Goal: Communication & Community: Connect with others

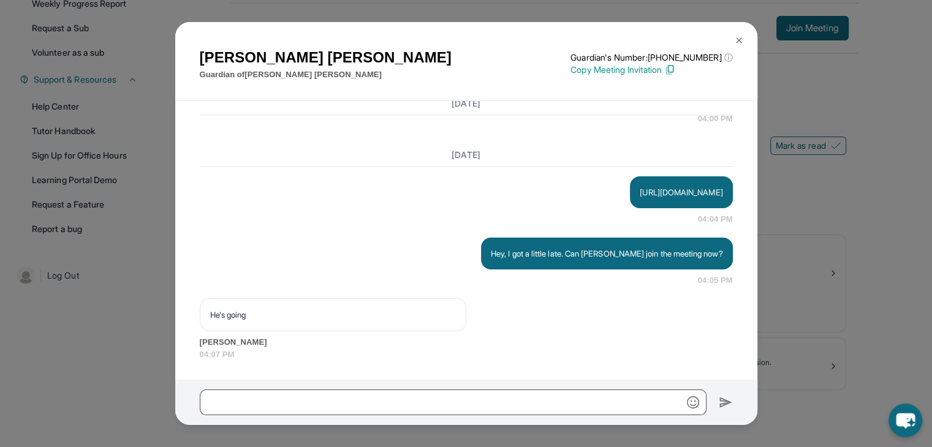
scroll to position [11116, 0]
click at [745, 37] on button at bounding box center [739, 40] width 25 height 25
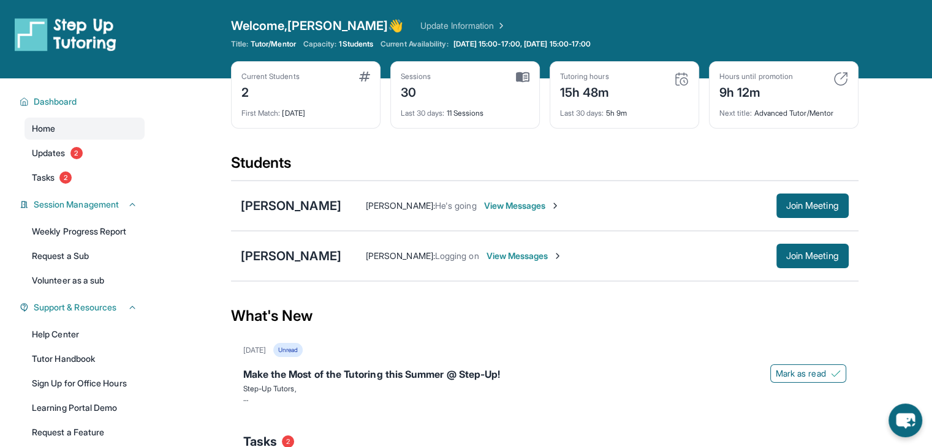
scroll to position [0, 0]
click at [563, 256] on span "View Messages" at bounding box center [525, 256] width 77 height 12
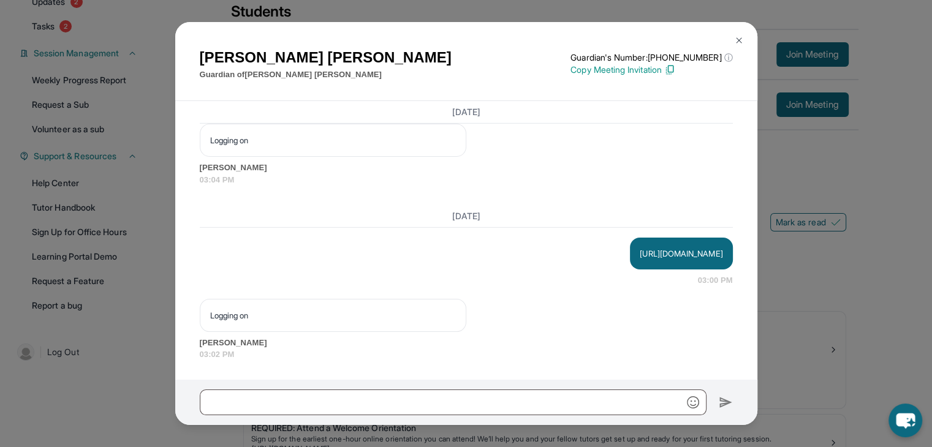
scroll to position [154, 0]
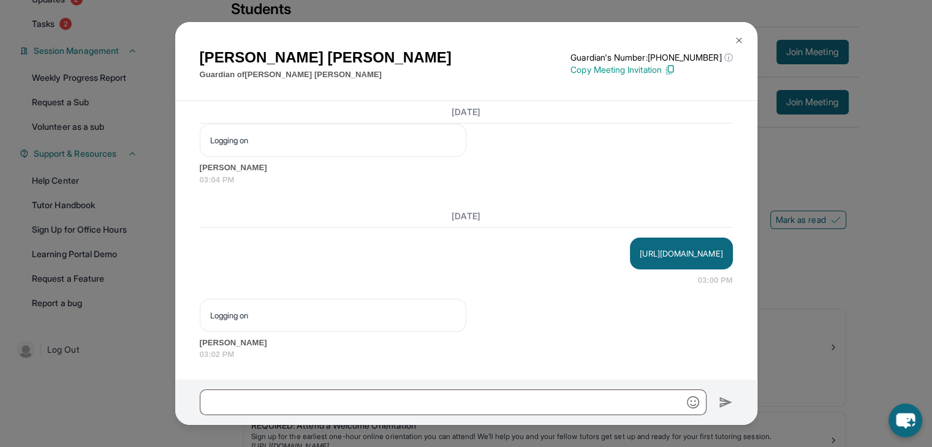
click at [675, 71] on img at bounding box center [669, 69] width 11 height 11
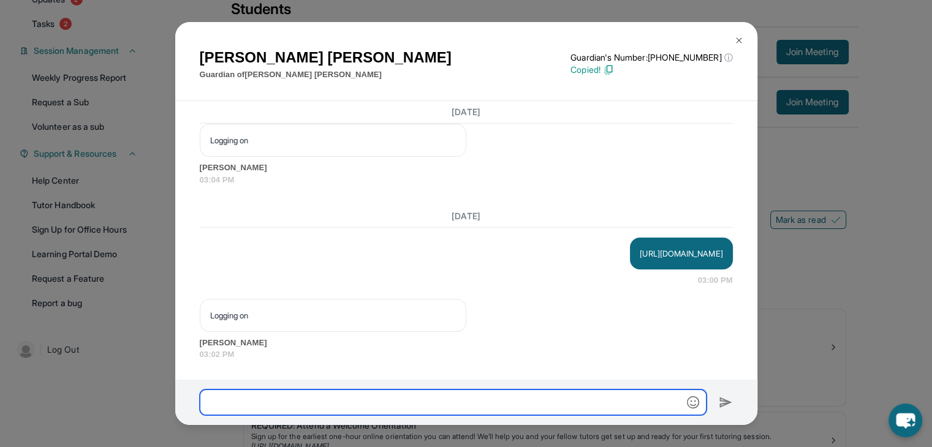
click at [538, 400] on input "text" at bounding box center [453, 403] width 507 height 26
paste input "**********"
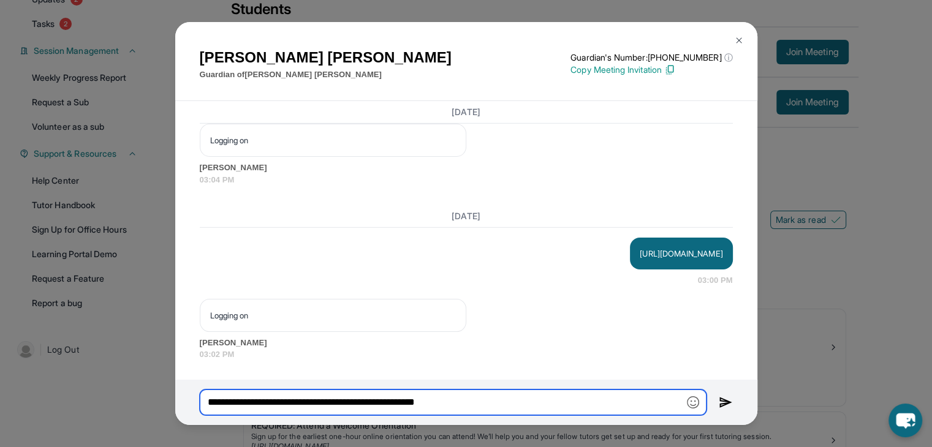
type input "**********"
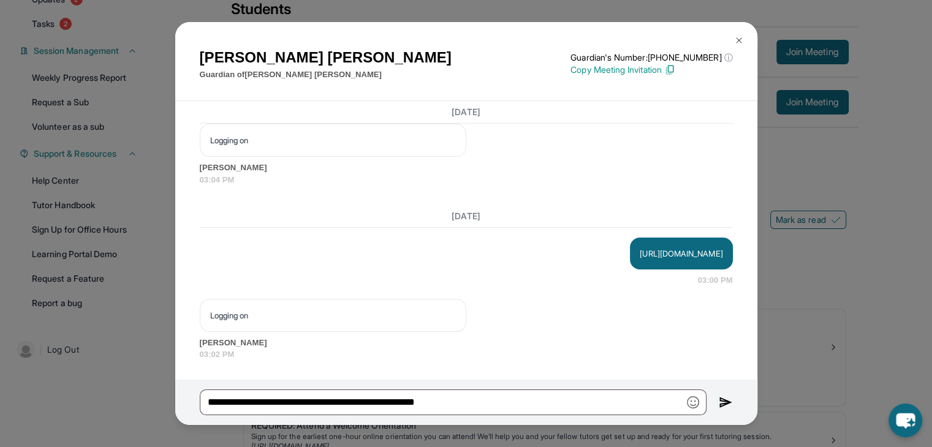
click at [731, 401] on img at bounding box center [726, 402] width 14 height 15
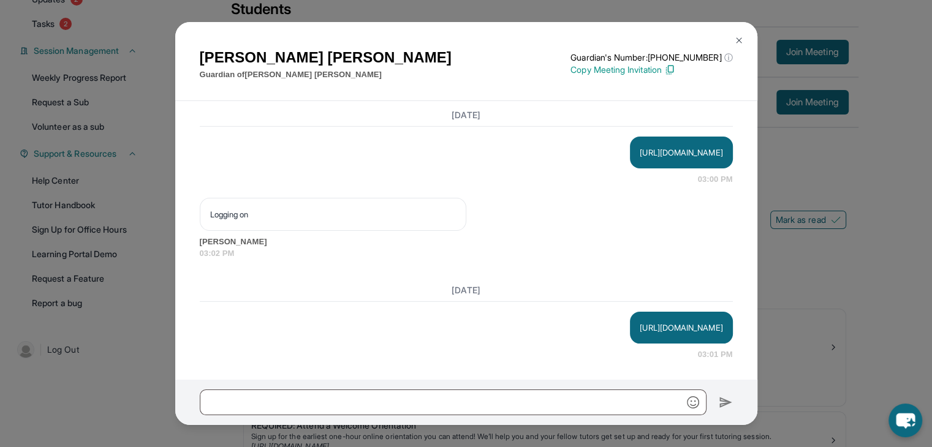
scroll to position [13654, 0]
click at [740, 43] on img at bounding box center [739, 41] width 10 height 10
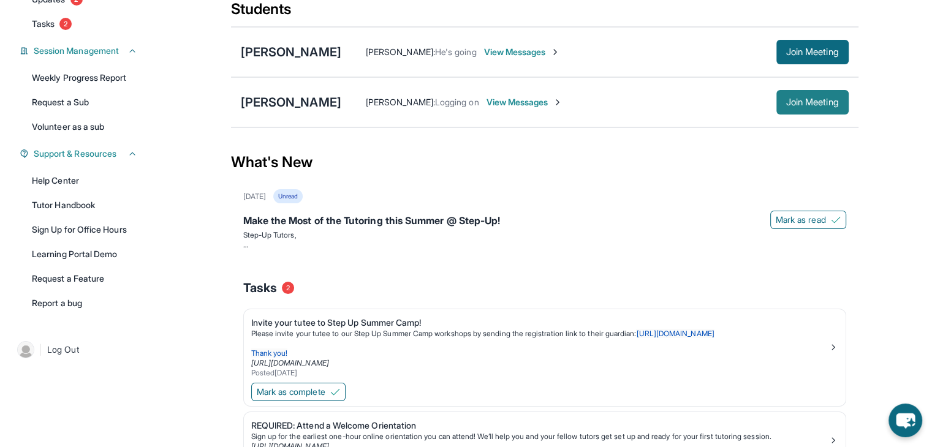
click at [825, 94] on button "Join Meeting" at bounding box center [813, 102] width 72 height 25
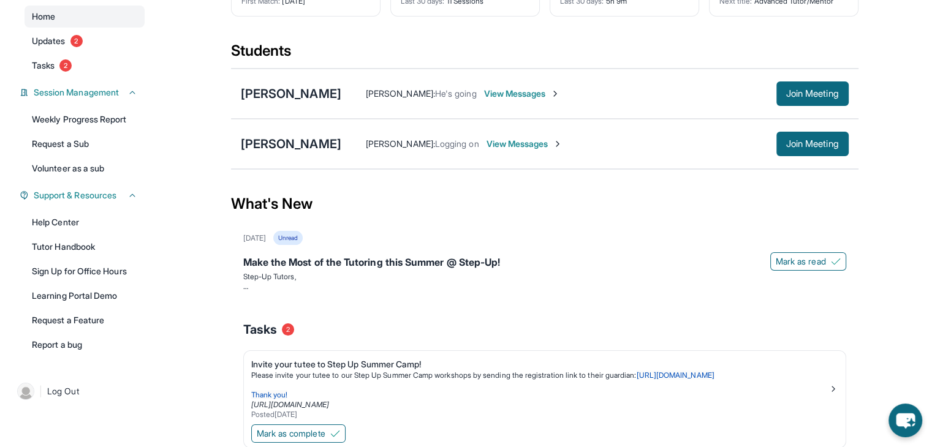
scroll to position [110, 0]
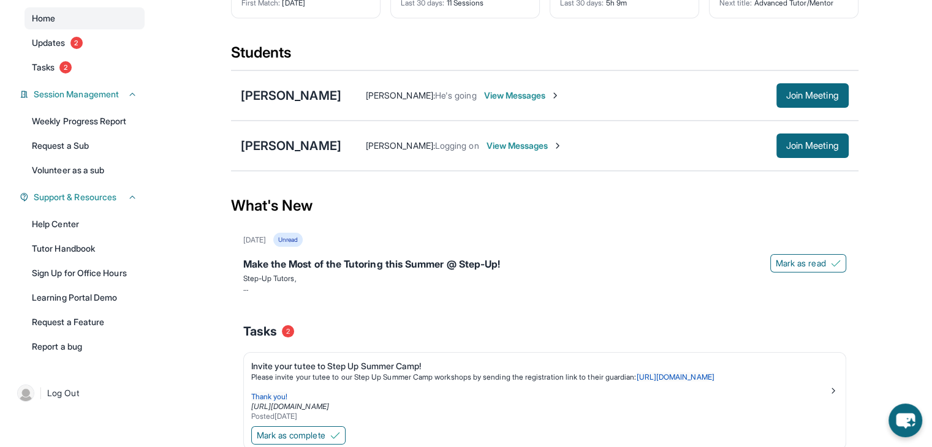
click at [560, 148] on span "View Messages" at bounding box center [525, 146] width 77 height 12
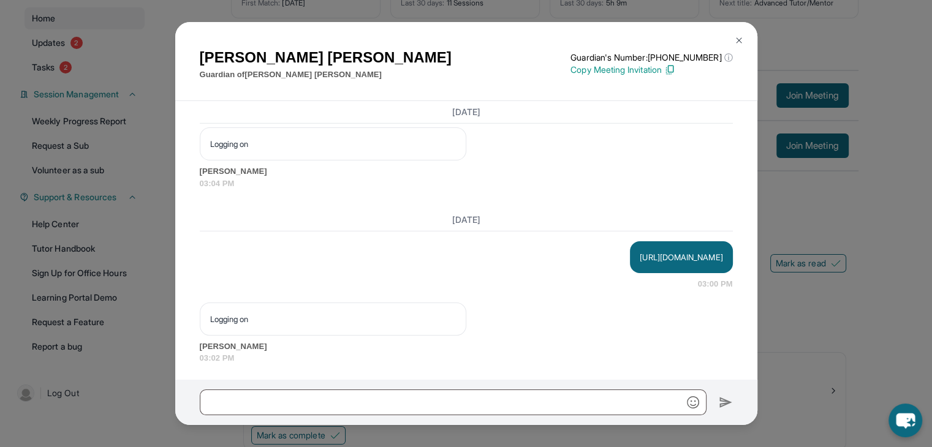
scroll to position [13654, 0]
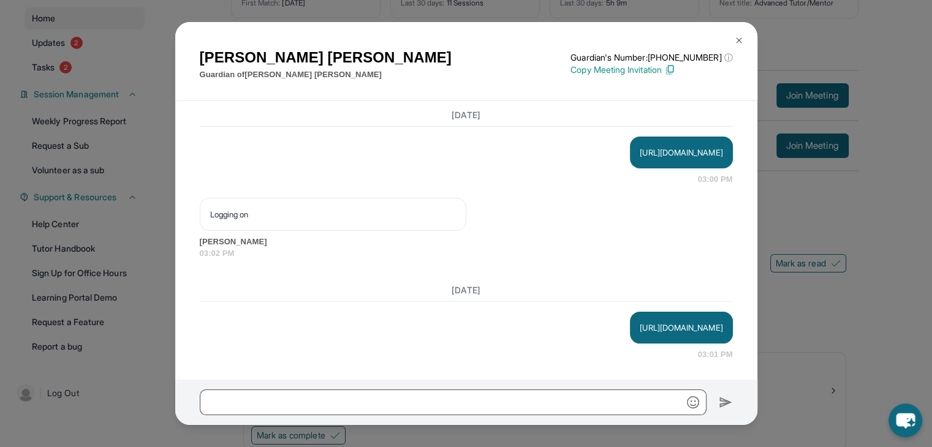
click at [743, 40] on img at bounding box center [739, 41] width 10 height 10
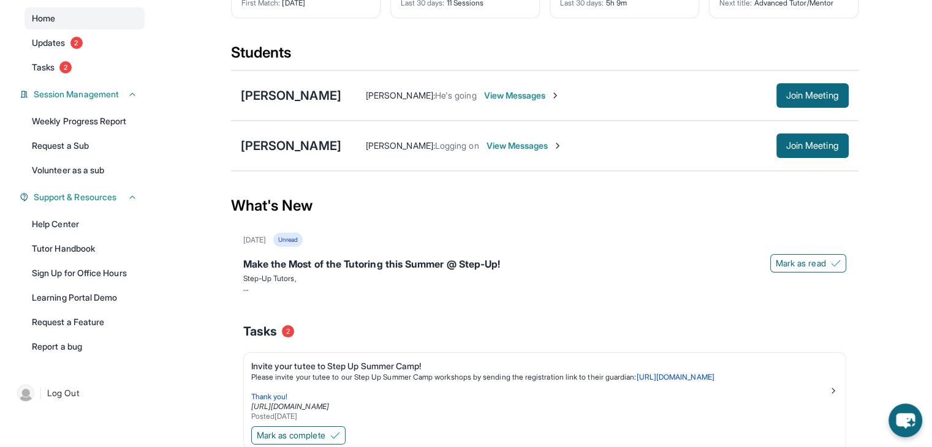
click at [563, 148] on span "View Messages" at bounding box center [525, 146] width 77 height 12
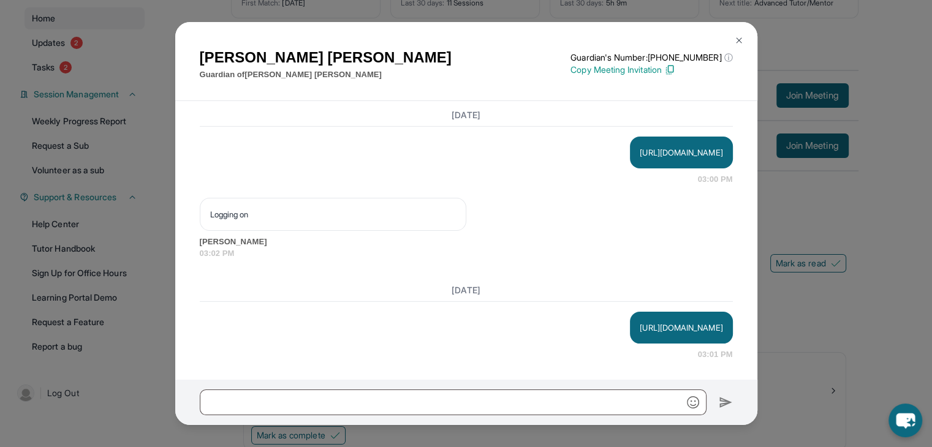
click at [739, 48] on button at bounding box center [739, 40] width 25 height 25
